Goal: Task Accomplishment & Management: Manage account settings

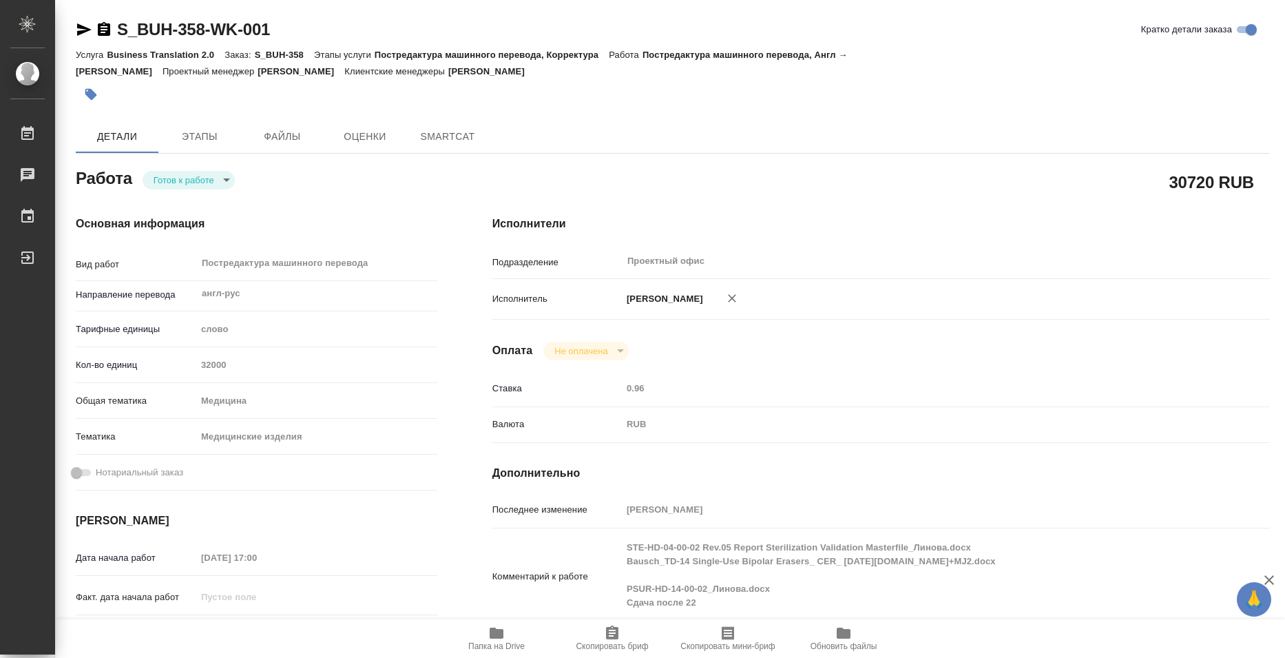
type textarea "x"
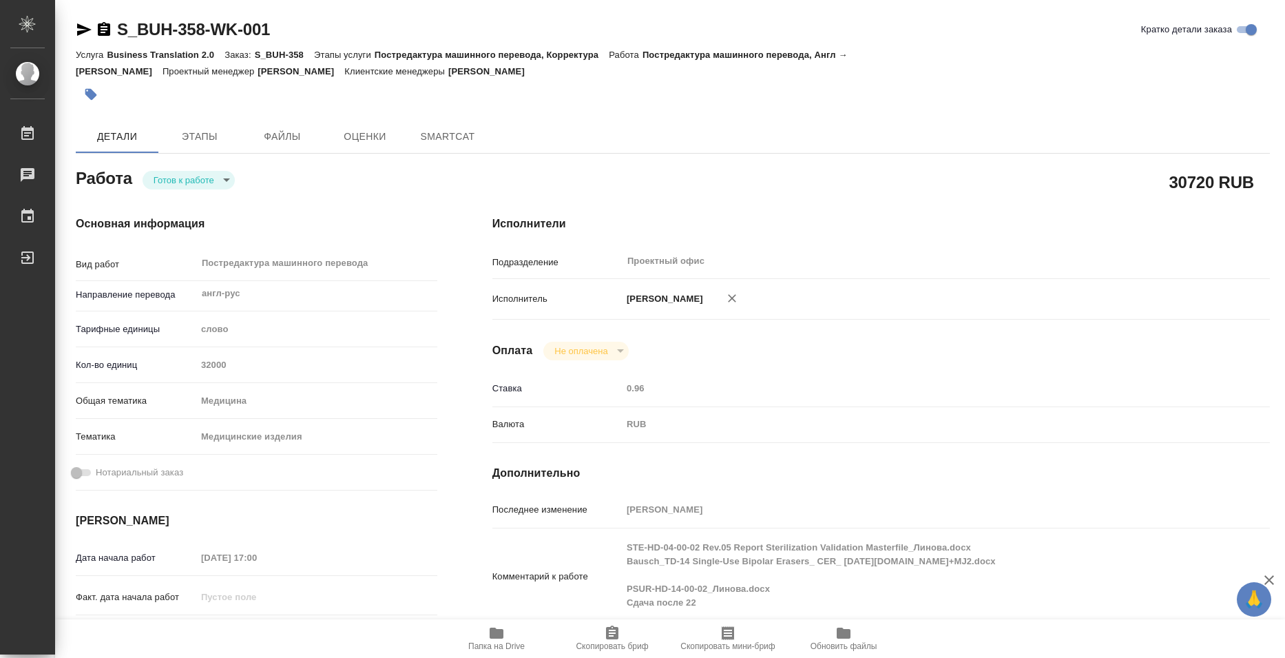
type textarea "x"
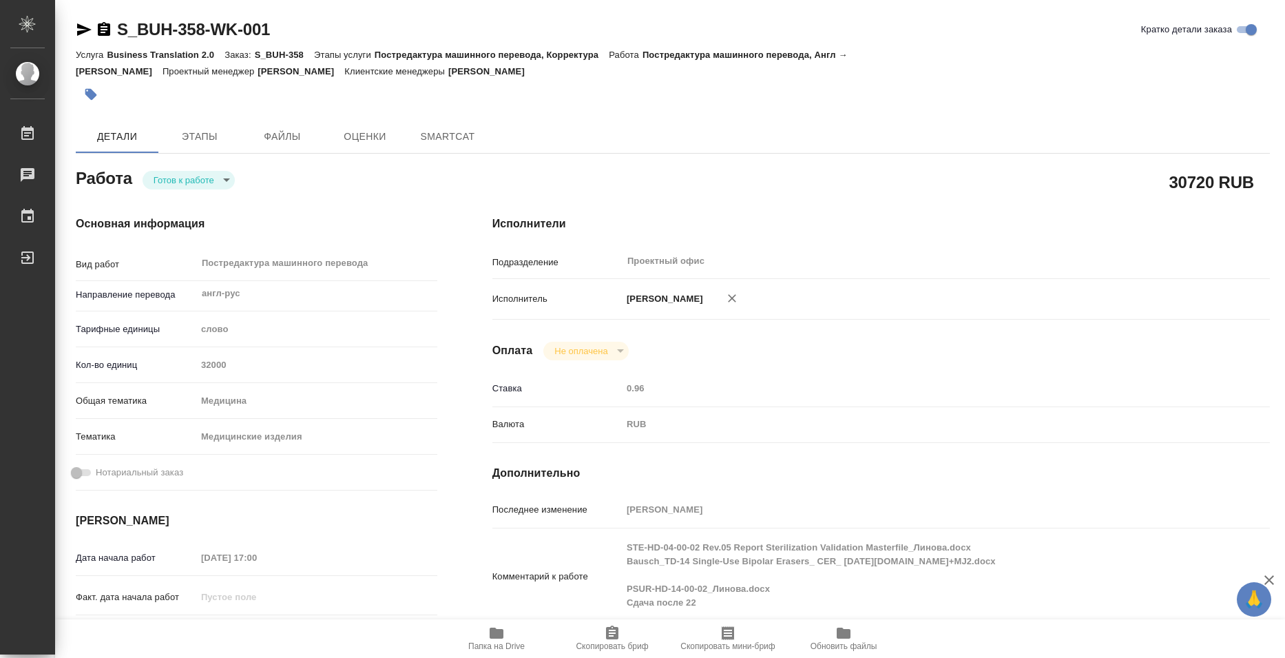
type textarea "x"
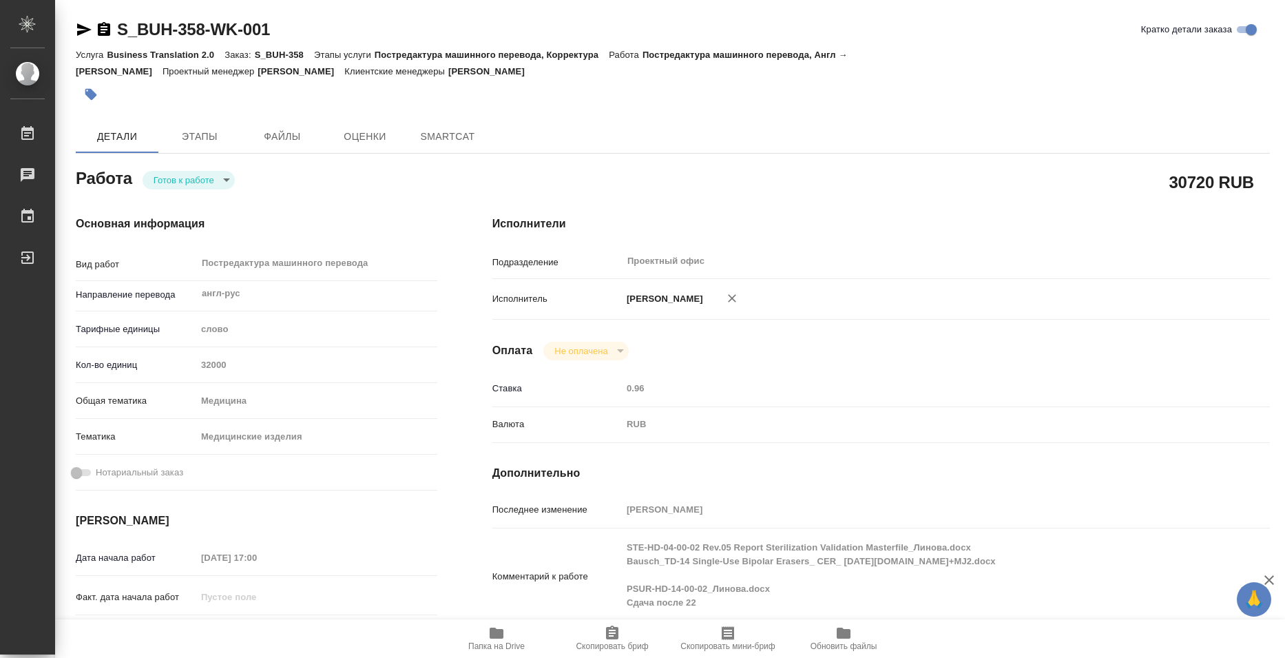
type textarea "x"
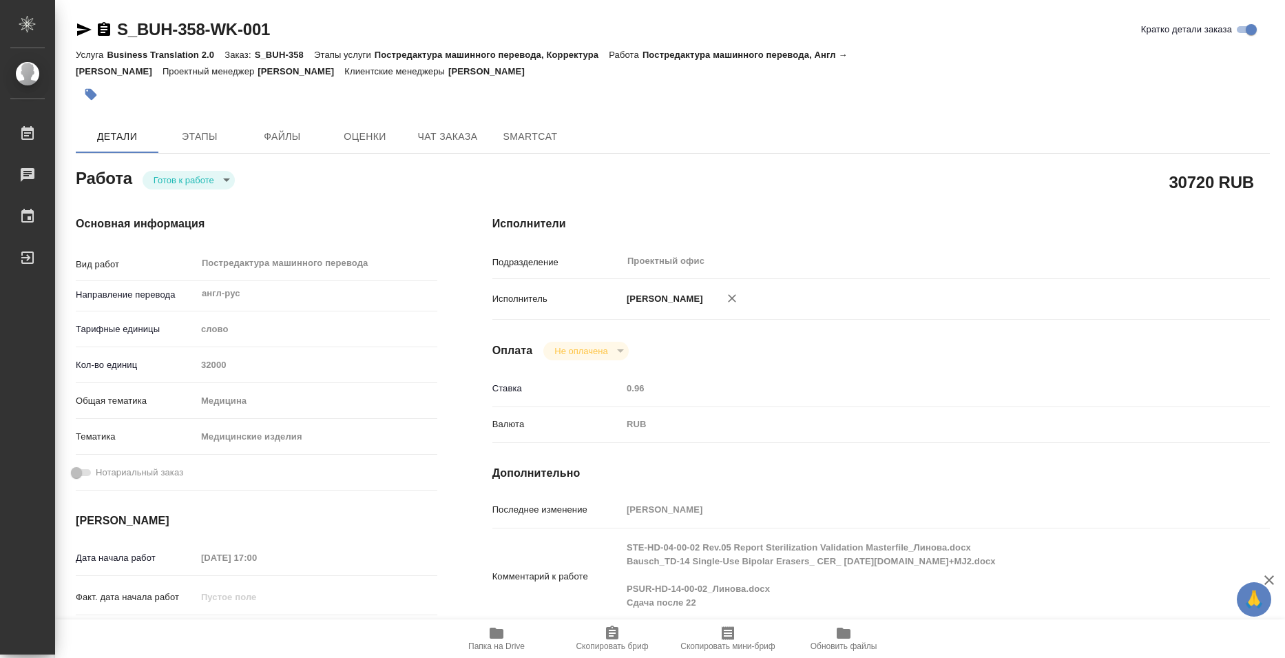
type textarea "x"
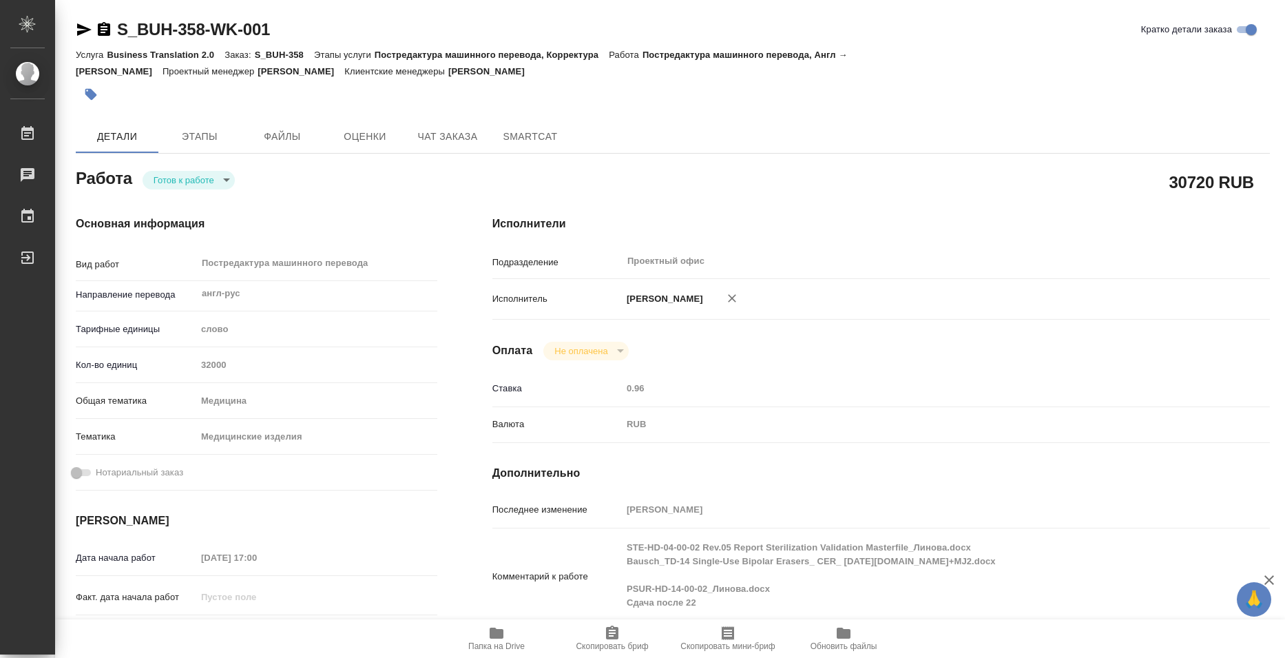
click at [506, 657] on button "Папка на Drive" at bounding box center [497, 638] width 116 height 39
type textarea "x"
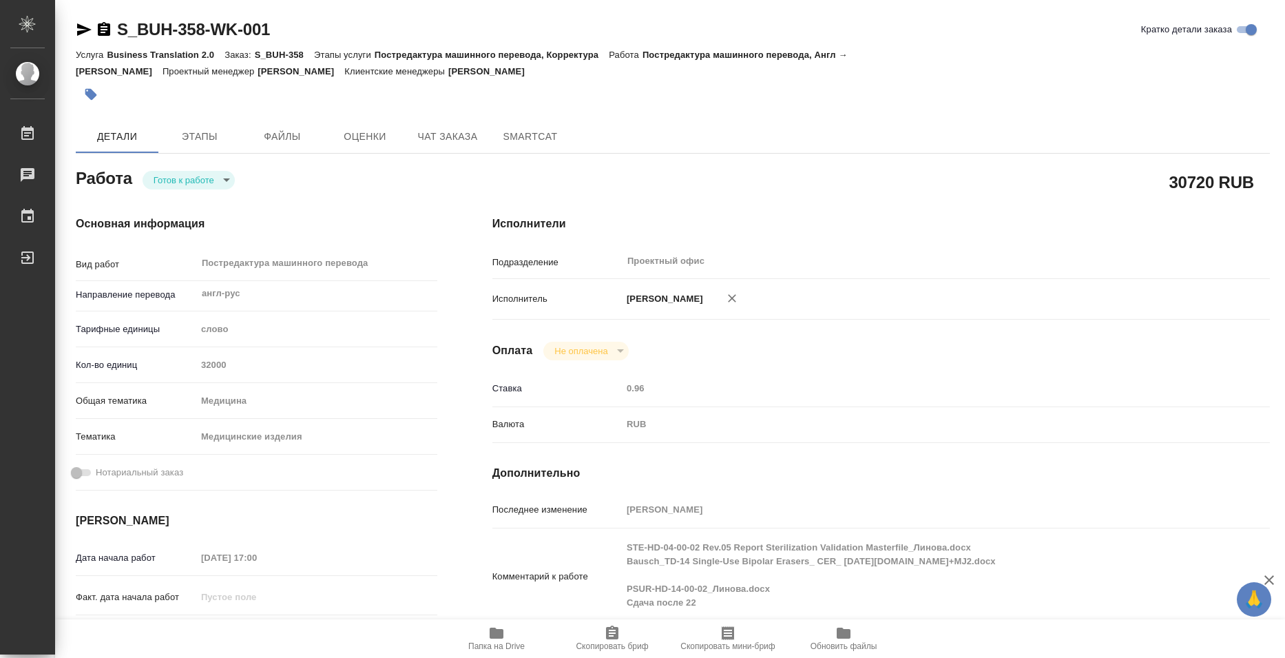
type textarea "x"
click at [201, 182] on body "🙏 .cls-1 fill:#fff; AWATERA Bazyuk Elena Работы 0 Чаты График Выйти S_BUH-358-W…" at bounding box center [642, 329] width 1285 height 658
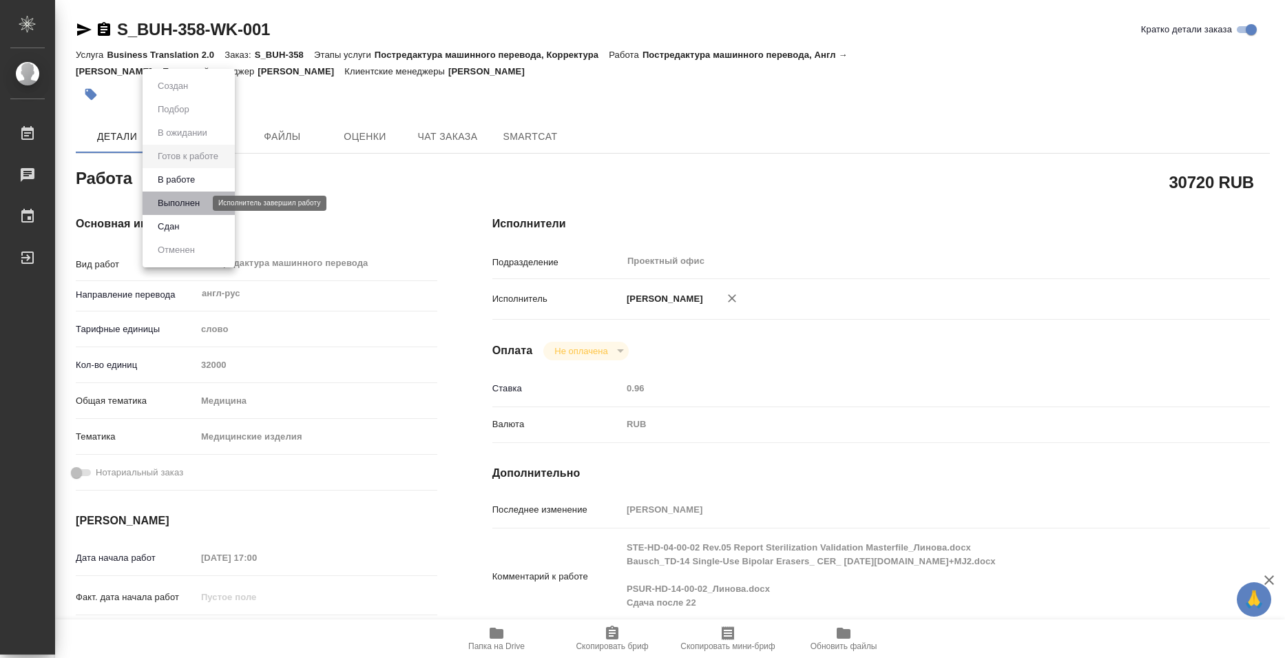
click at [189, 205] on button "Выполнен" at bounding box center [179, 203] width 50 height 15
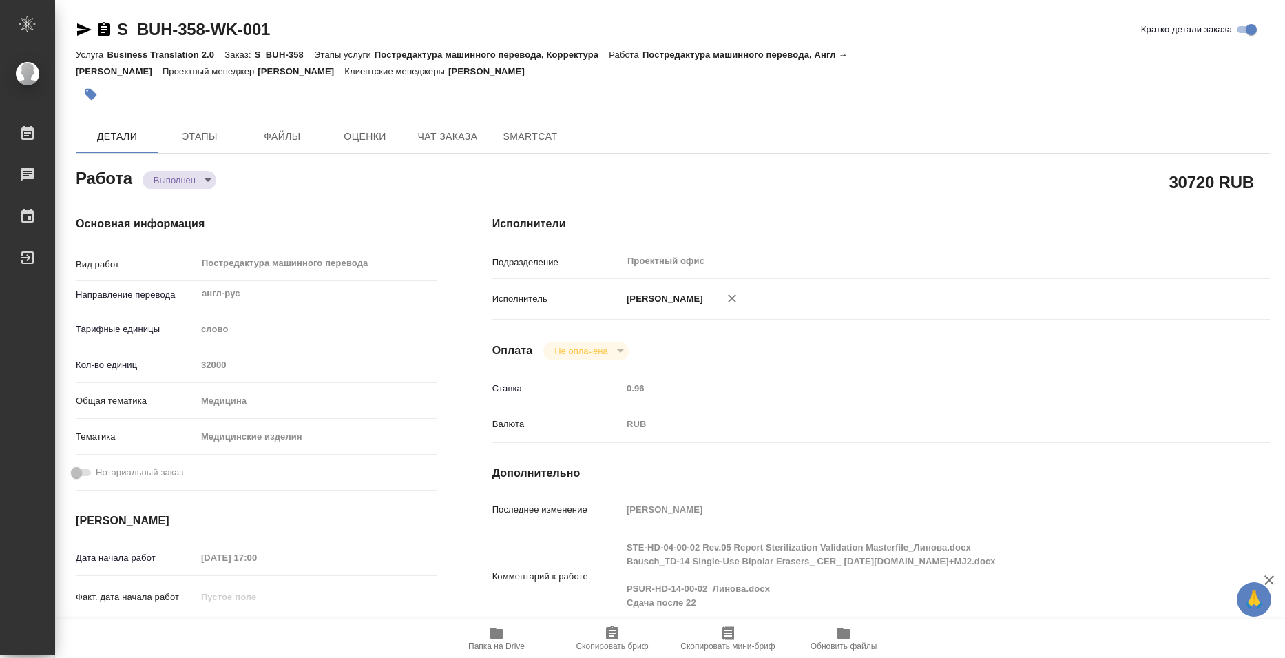
type textarea "x"
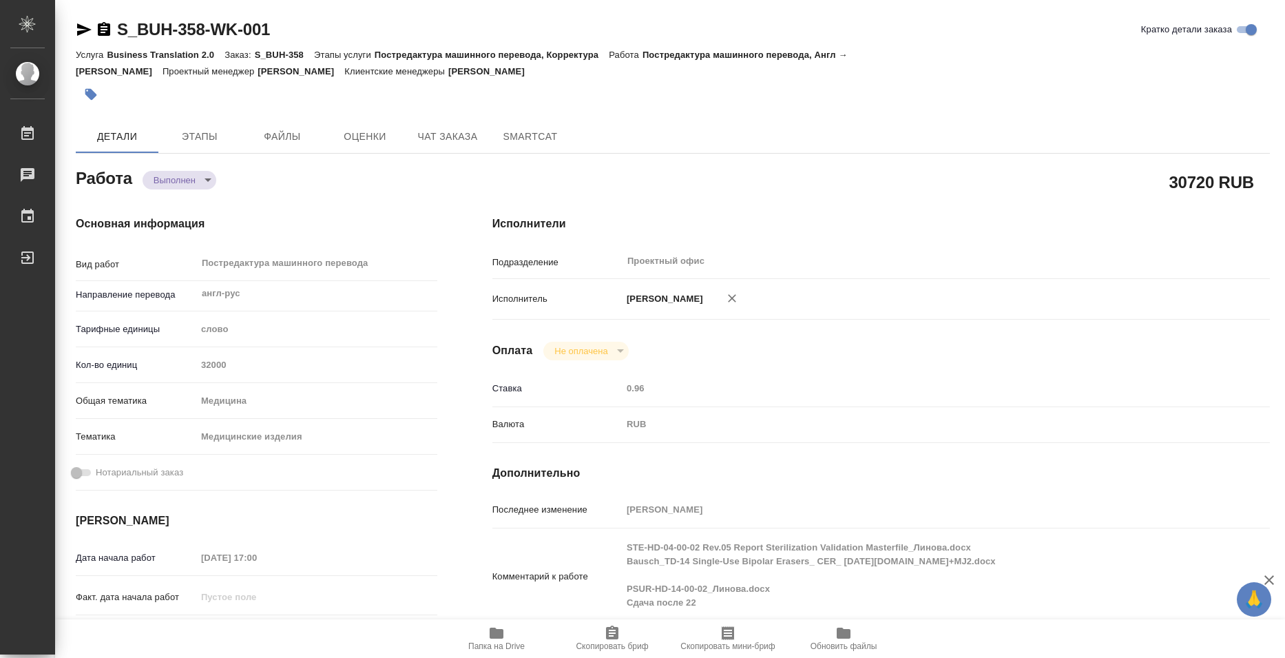
type textarea "x"
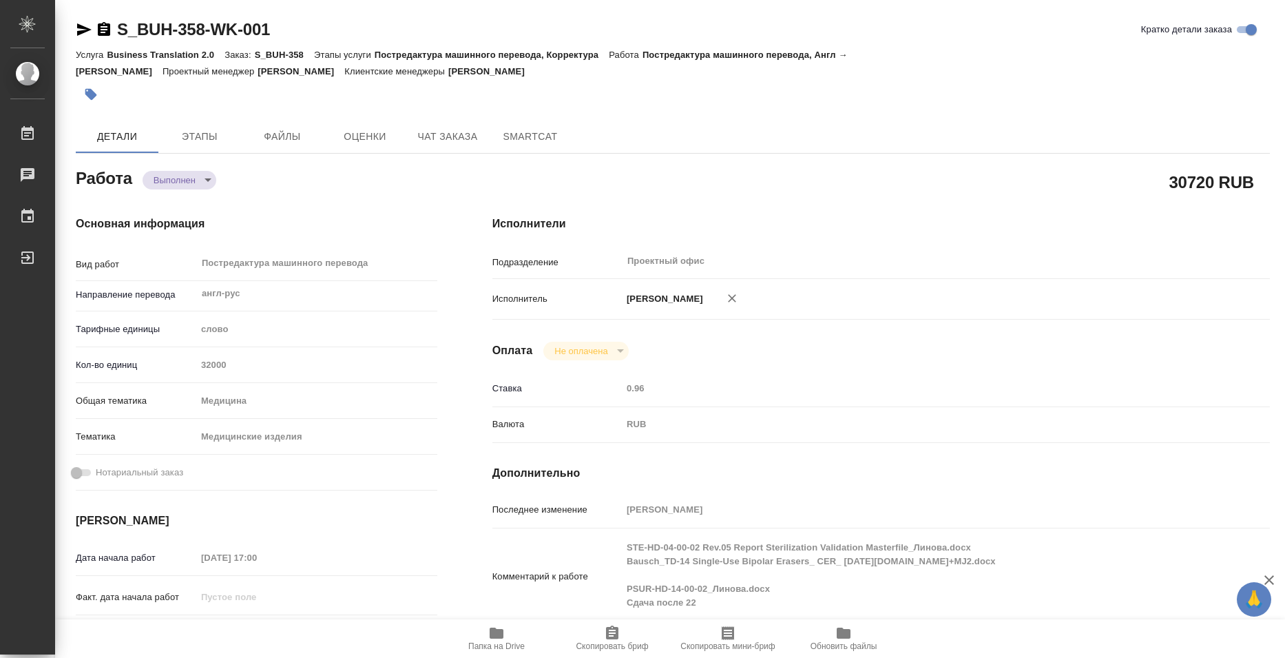
type textarea "x"
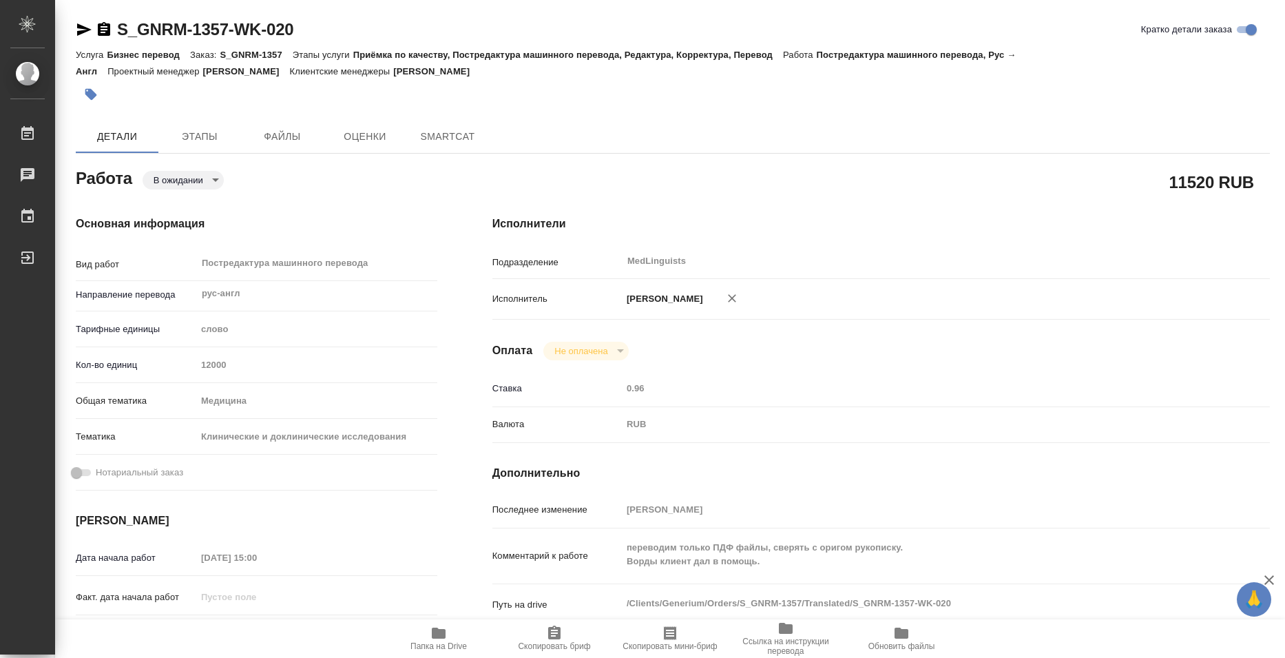
type textarea "x"
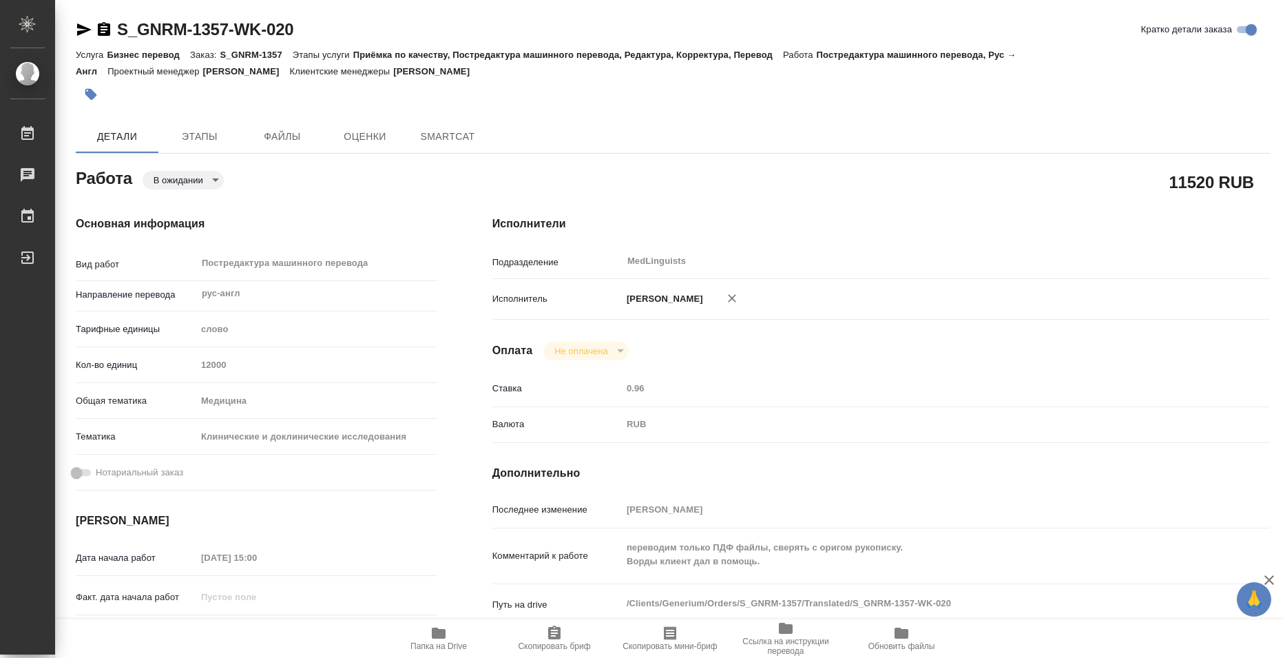
type textarea "x"
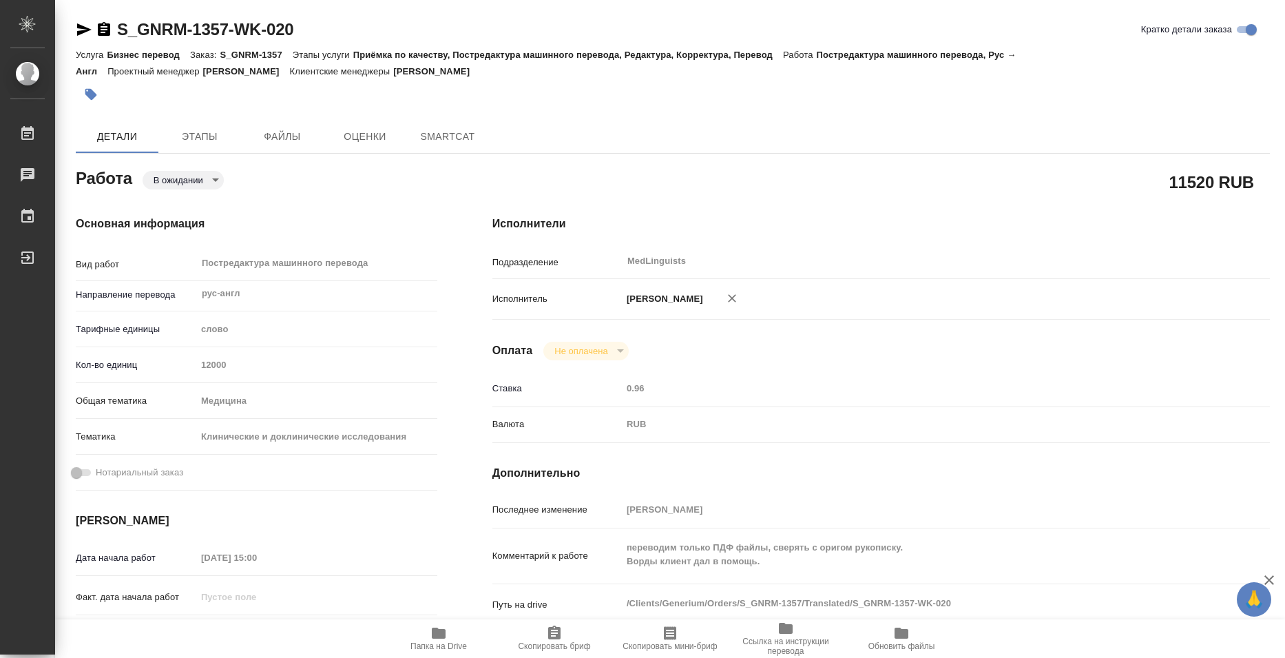
type textarea "x"
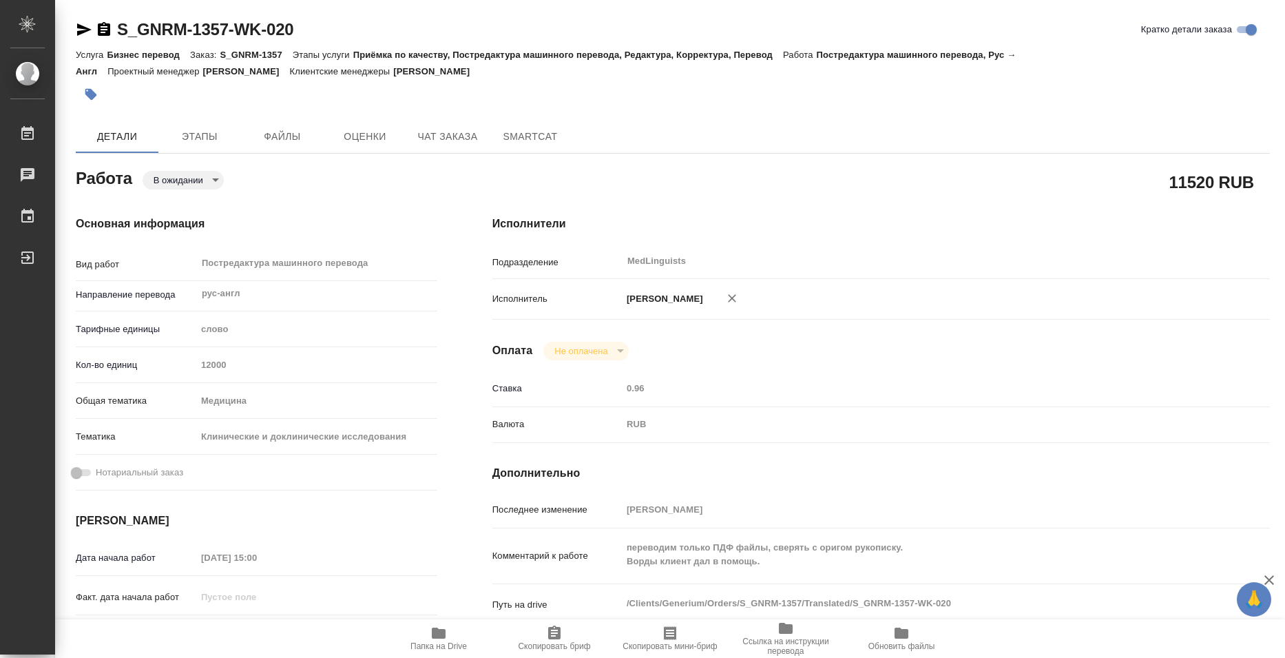
type textarea "x"
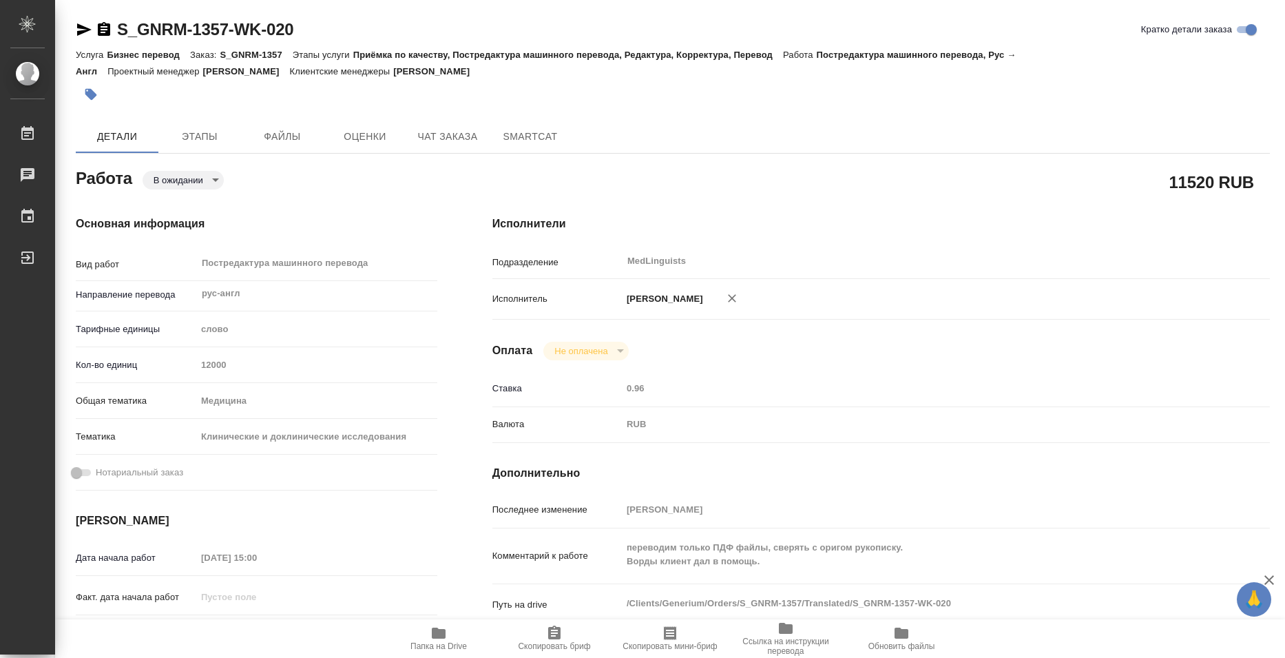
type textarea "x"
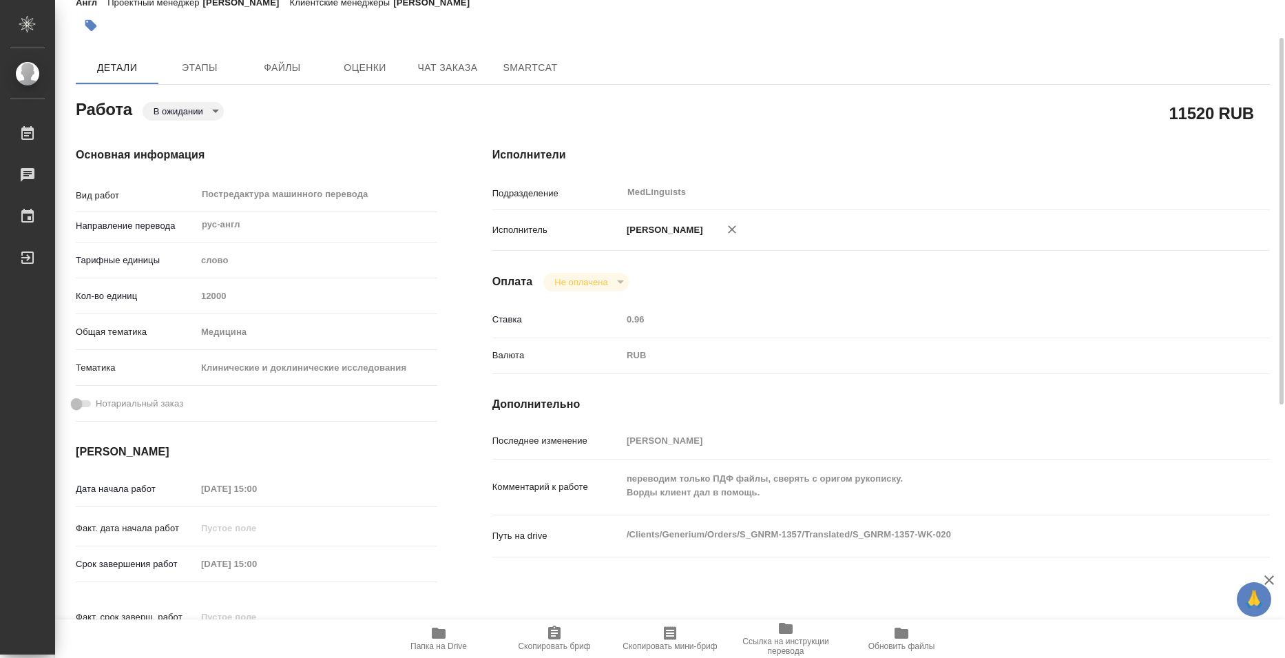
scroll to position [138, 0]
